Goal: Transaction & Acquisition: Purchase product/service

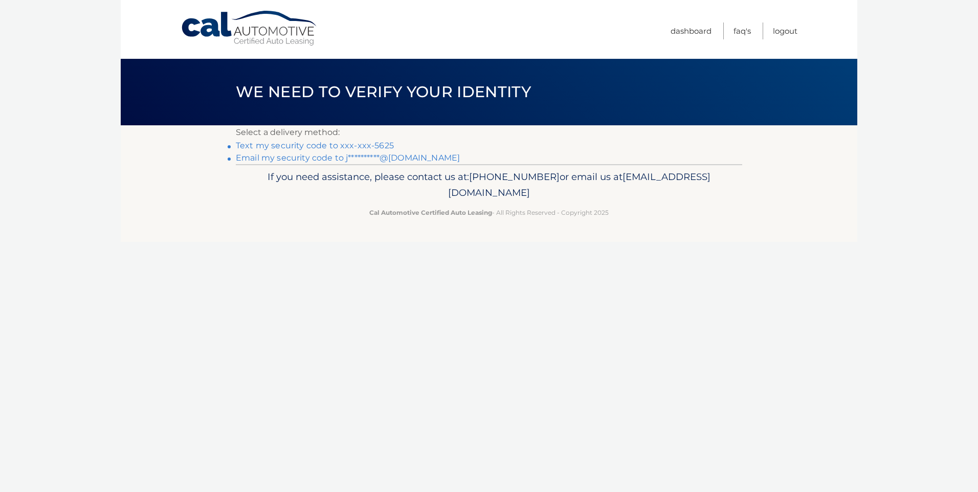
click at [394, 150] on link "Text my security code to xxx-xxx-5625" at bounding box center [315, 146] width 158 height 10
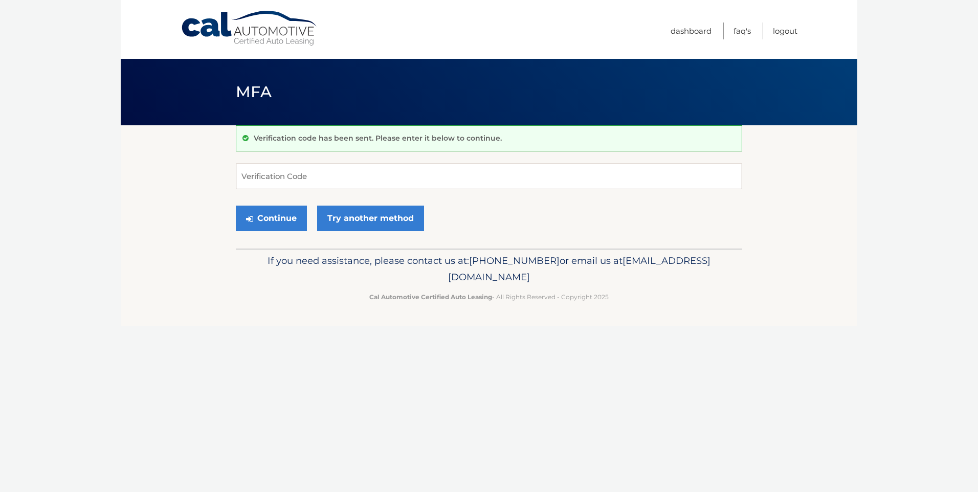
click at [315, 183] on input "Verification Code" at bounding box center [489, 177] width 506 height 26
type input "806414"
click at [236, 206] on button "Continue" at bounding box center [271, 219] width 71 height 26
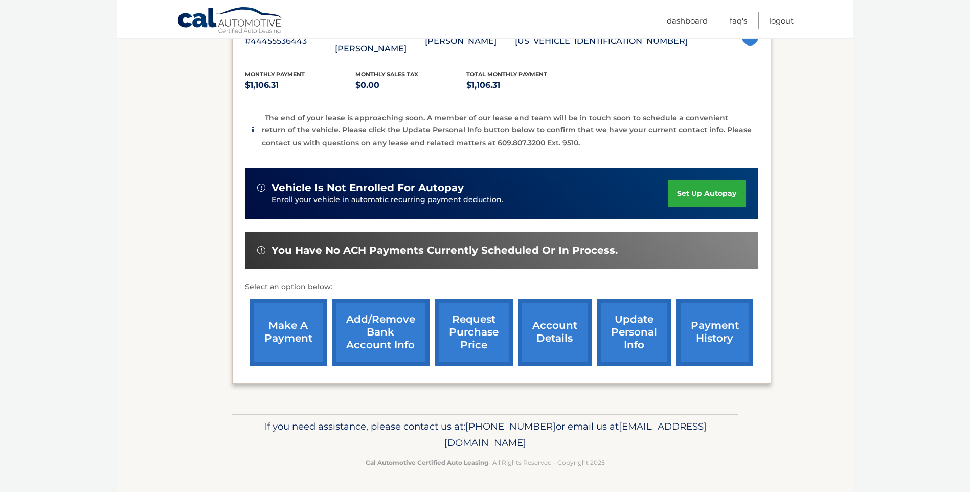
scroll to position [250, 0]
click at [281, 327] on link "make a payment" at bounding box center [288, 332] width 77 height 67
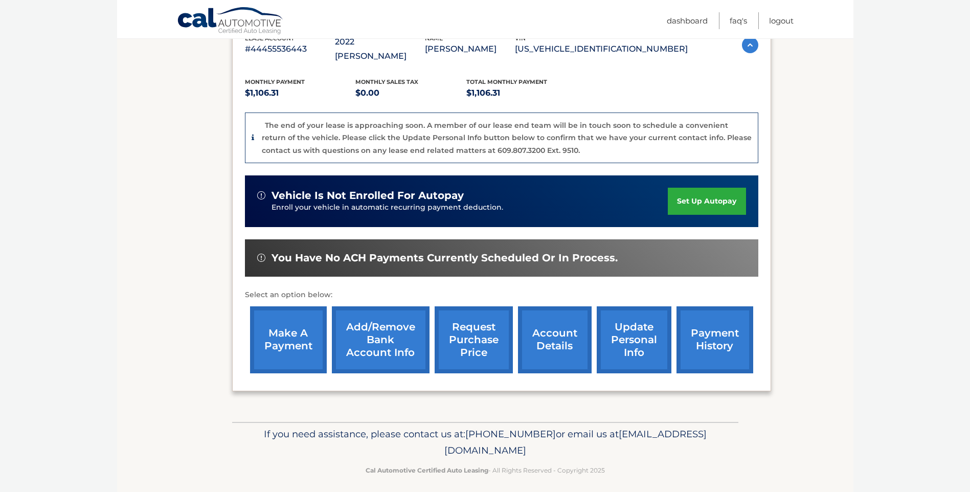
scroll to position [199, 0]
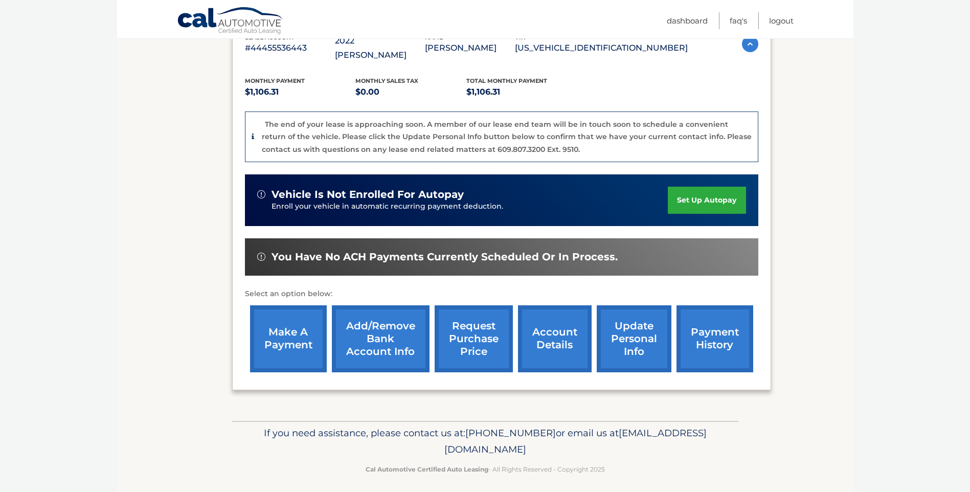
click at [279, 372] on link "make a payment" at bounding box center [288, 338] width 77 height 67
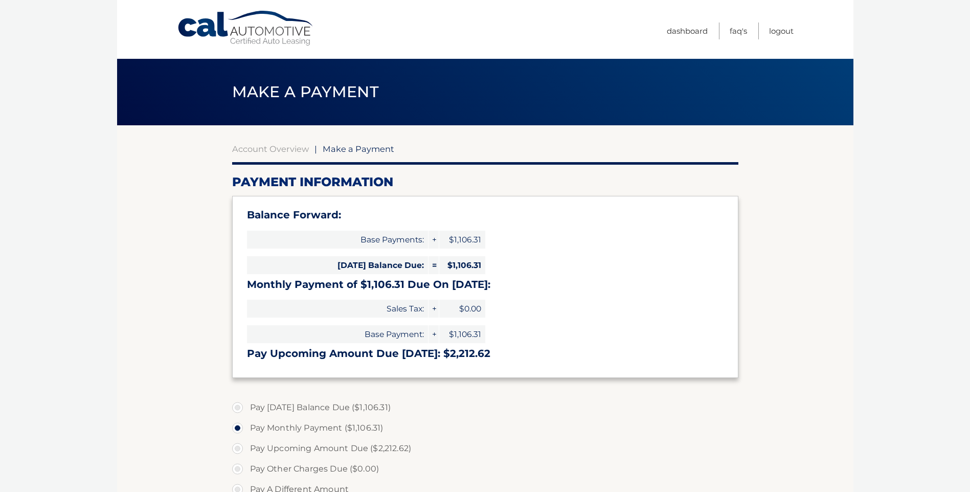
select select "Njg1ODQzMTItNzhiZS00ZWU4LTkzMjEtZWYwYzhkMzc5NjNk"
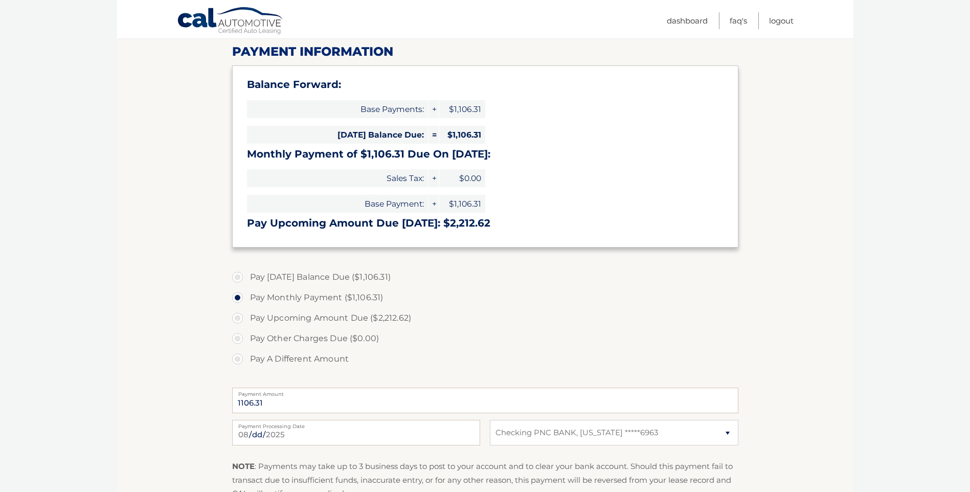
scroll to position [153, 0]
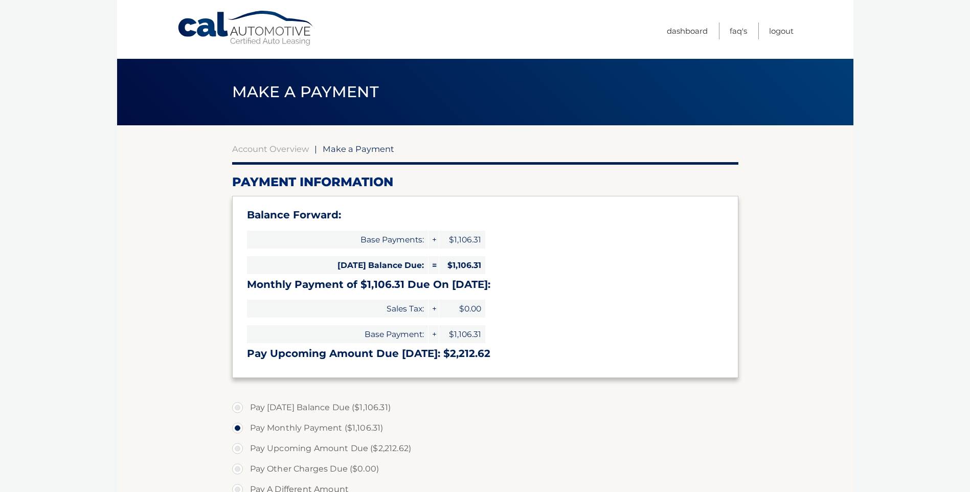
select select "Njg1ODQzMTItNzhiZS00ZWU4LTkzMjEtZWYwYzhkMzc5NjNk"
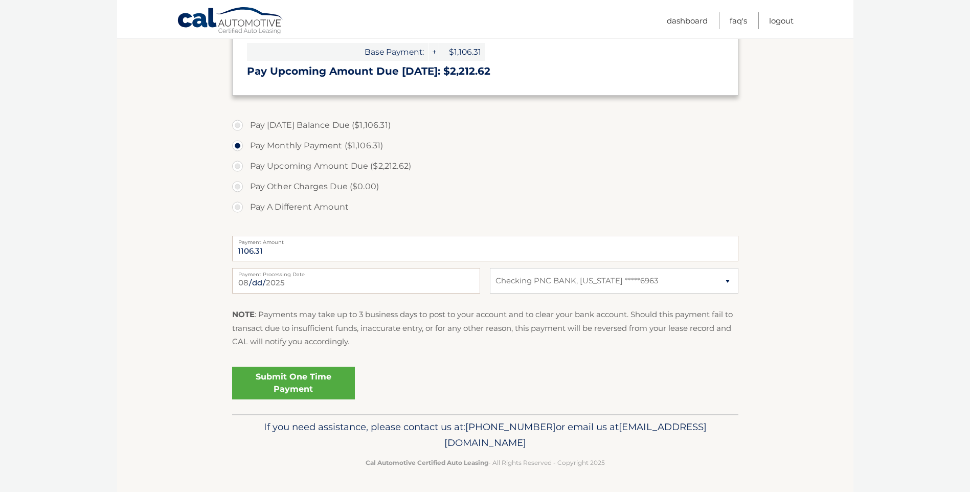
scroll to position [307, 0]
click at [274, 135] on label "Pay [DATE] Balance Due ($1,106.31)" at bounding box center [485, 125] width 506 height 20
click at [246, 131] on input "Pay [DATE] Balance Due ($1,106.31)" at bounding box center [241, 123] width 10 height 16
radio input "true"
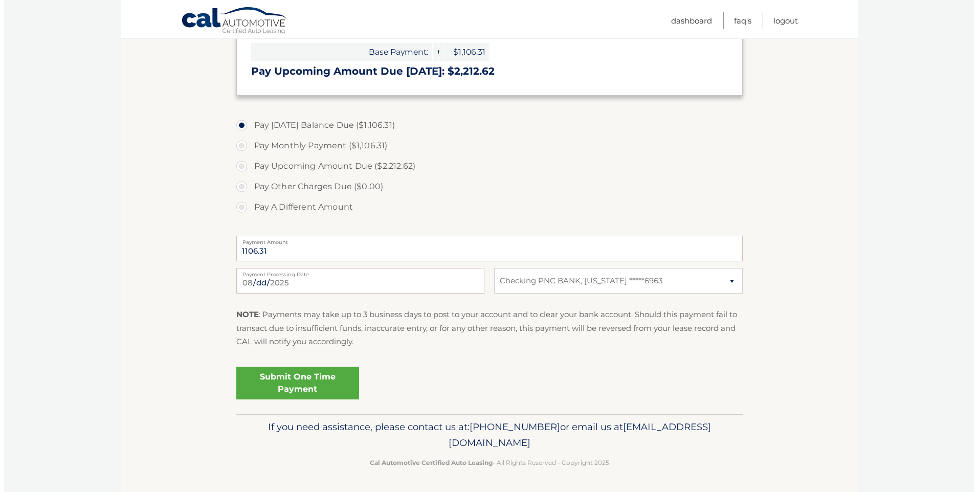
scroll to position [409, 0]
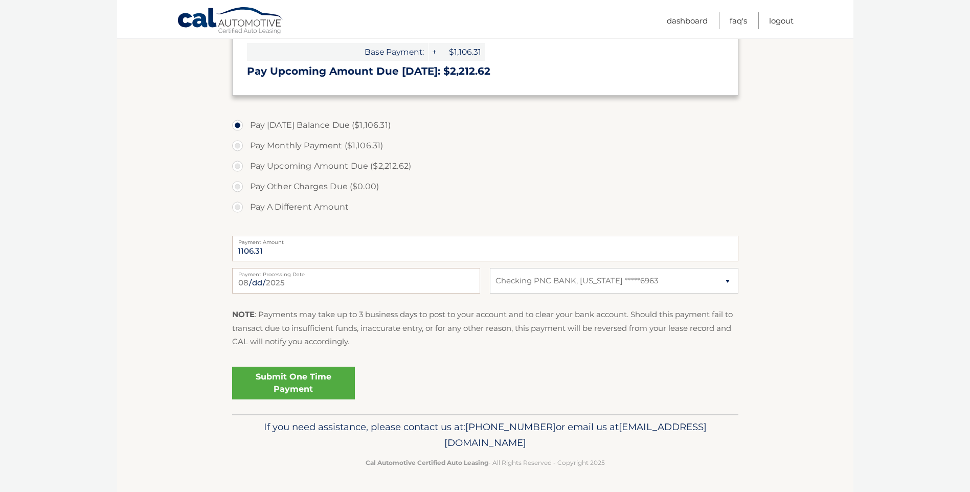
click at [318, 392] on link "Submit One Time Payment" at bounding box center [293, 383] width 123 height 33
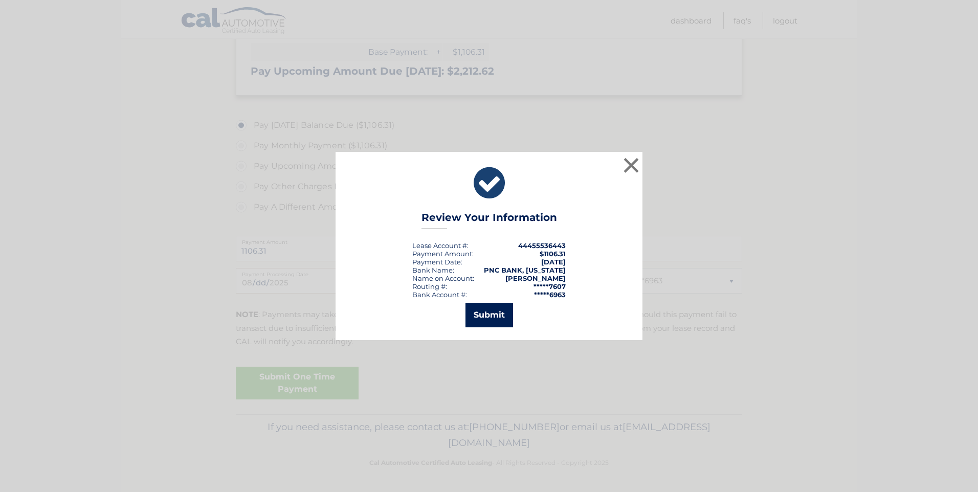
click at [465, 327] on button "Submit" at bounding box center [489, 315] width 48 height 25
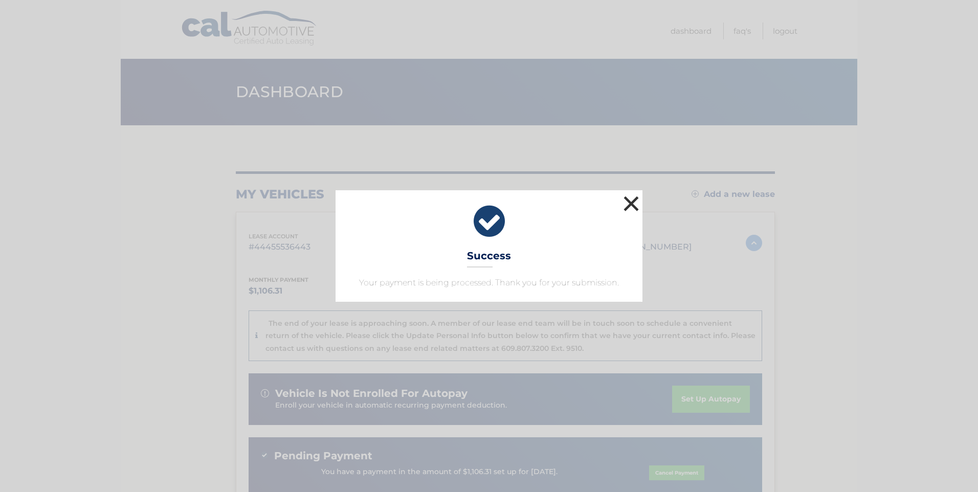
click at [621, 193] on button "×" at bounding box center [631, 203] width 20 height 20
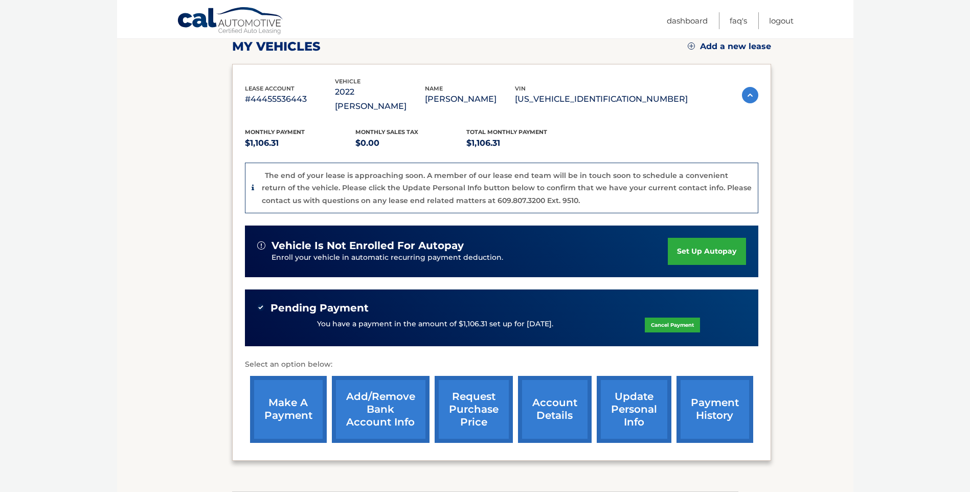
scroll to position [153, 0]
